Goal: Task Accomplishment & Management: Manage account settings

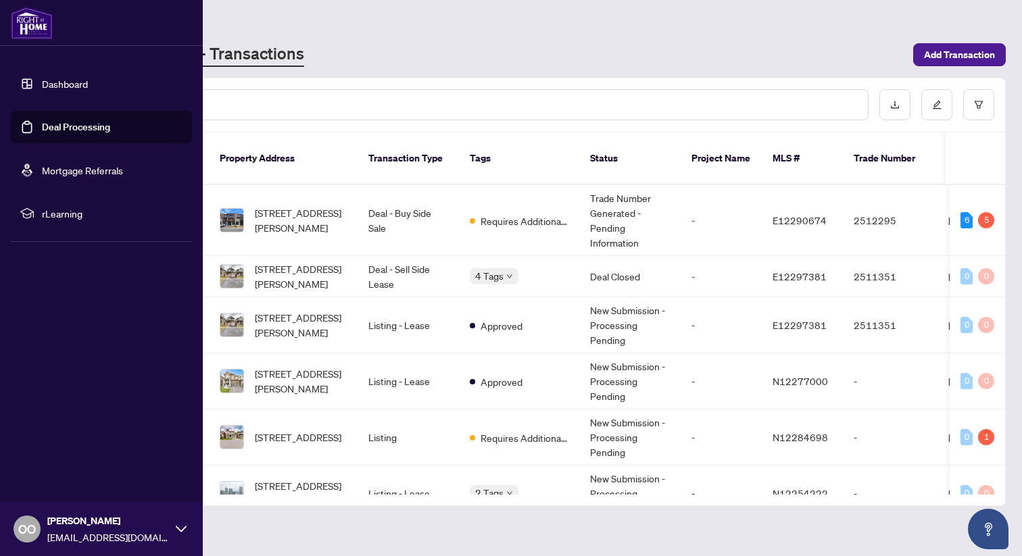
click at [54, 80] on link "Dashboard" at bounding box center [65, 84] width 46 height 12
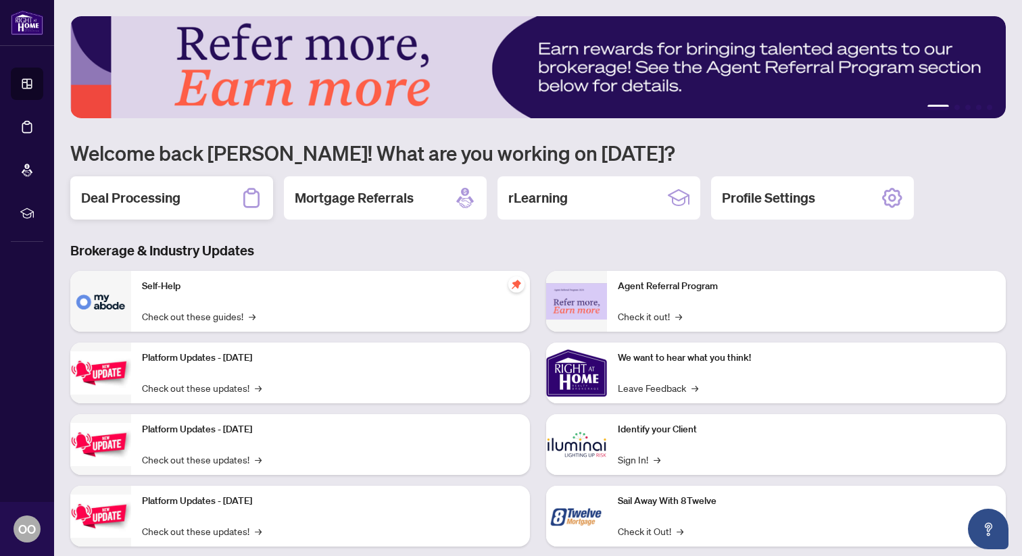
click at [135, 200] on h2 "Deal Processing" at bounding box center [130, 198] width 99 height 19
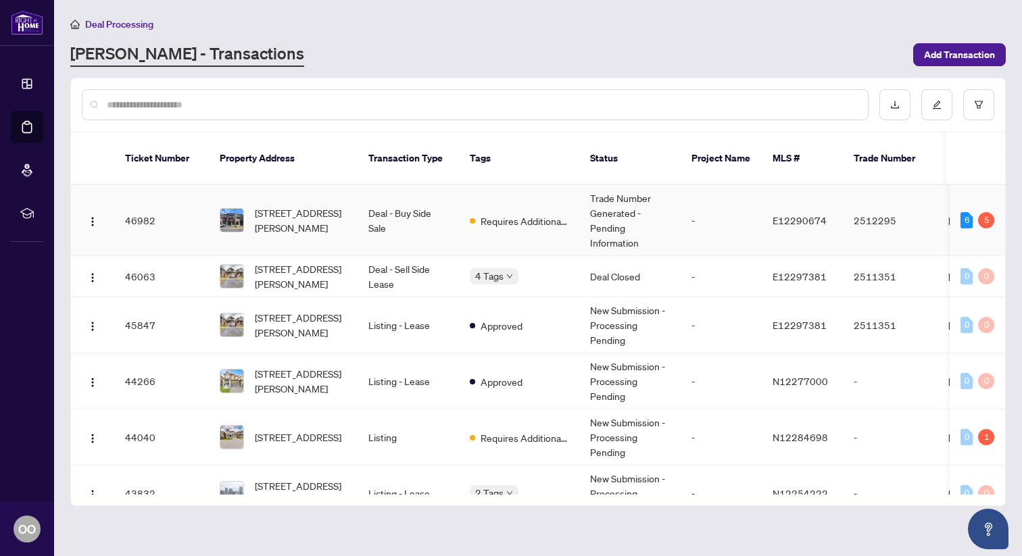
click at [792, 214] on span "E12290674" at bounding box center [799, 220] width 54 height 12
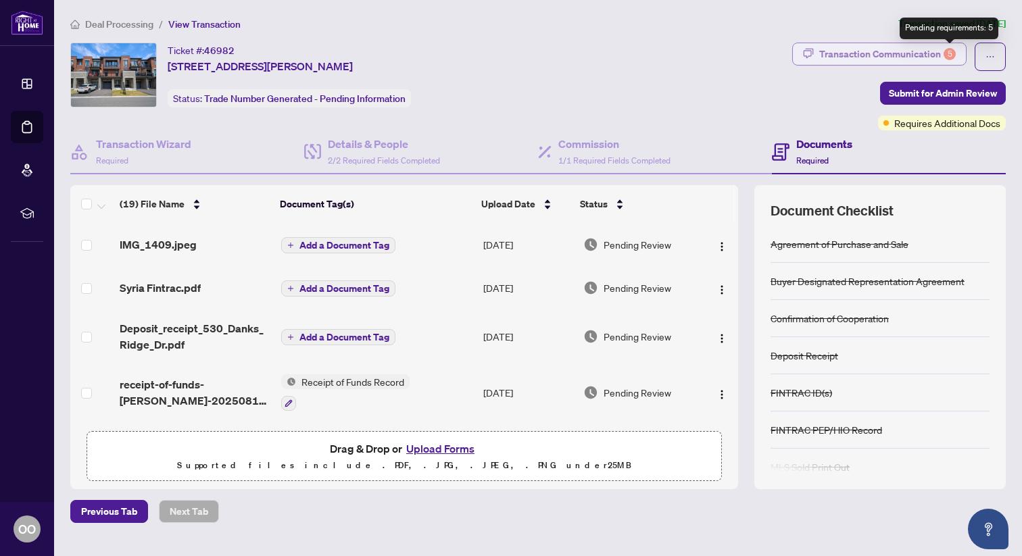
click at [948, 53] on div "5" at bounding box center [949, 54] width 12 height 12
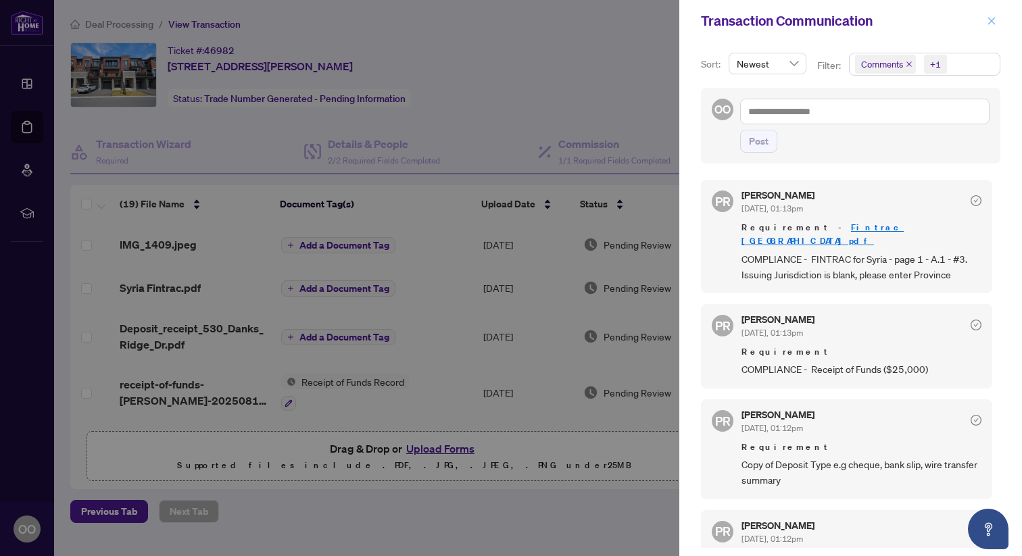
click at [989, 23] on icon "close" at bounding box center [990, 20] width 9 height 9
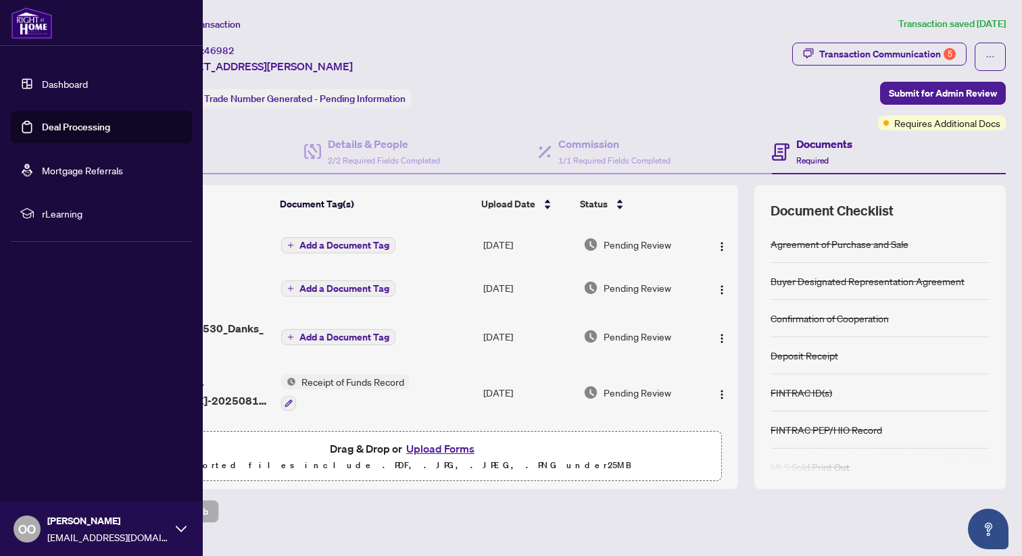
click at [77, 130] on link "Deal Processing" at bounding box center [76, 127] width 68 height 12
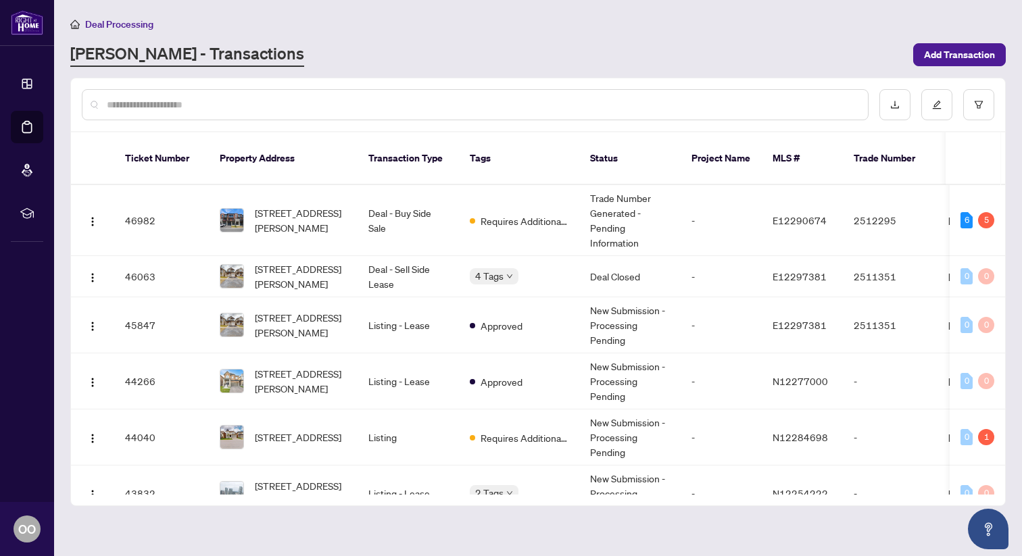
click at [118, 21] on span "Deal Processing" at bounding box center [119, 24] width 68 height 12
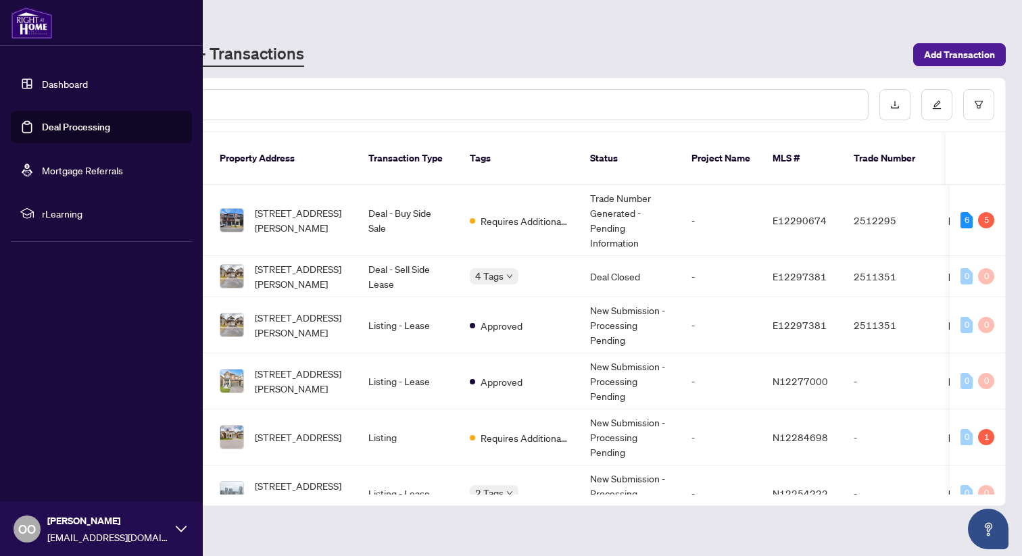
click at [42, 78] on link "Dashboard" at bounding box center [65, 84] width 46 height 12
